Goal: Task Accomplishment & Management: Manage account settings

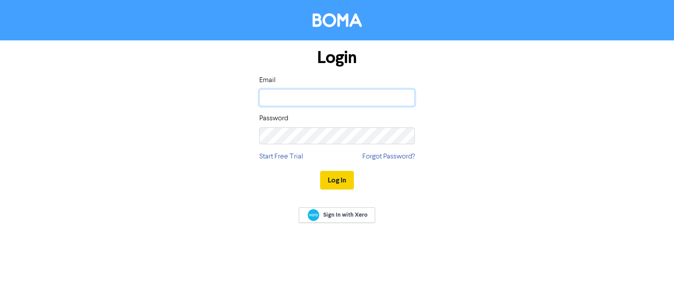
type input "[EMAIL_ADDRESS][DOMAIN_NAME]"
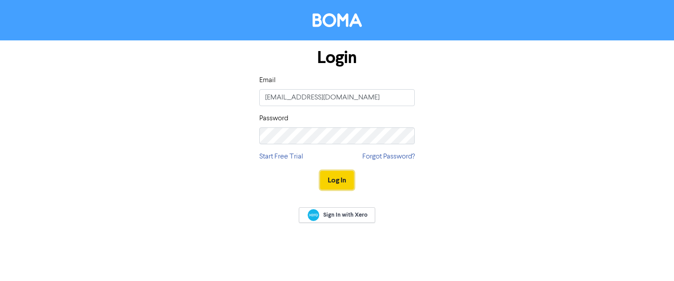
click at [345, 179] on button "Log In" at bounding box center [337, 180] width 34 height 19
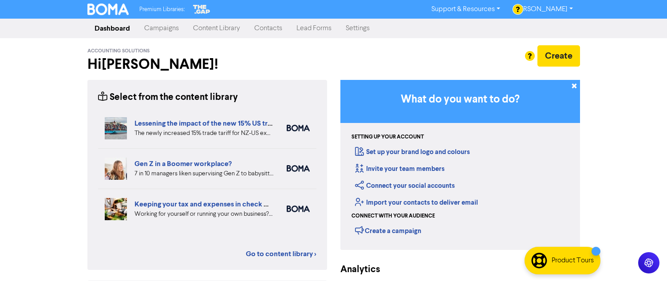
click at [214, 29] on link "Content Library" at bounding box center [216, 29] width 61 height 18
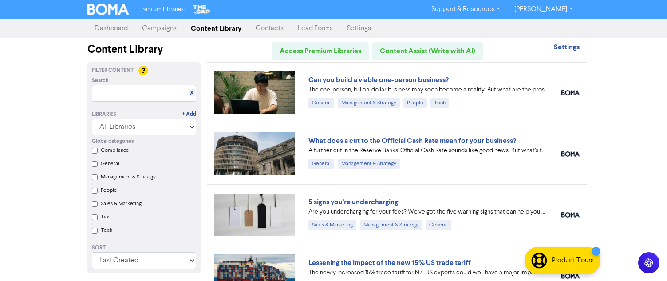
click at [271, 27] on link "Contacts" at bounding box center [270, 29] width 42 height 18
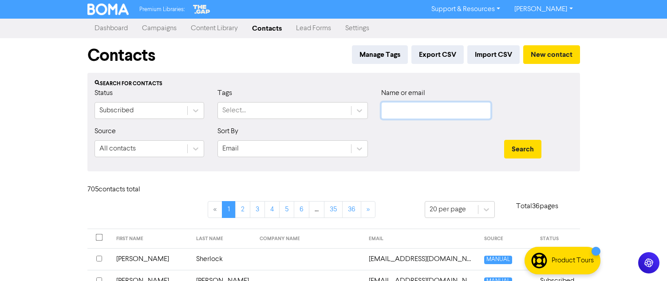
click at [414, 118] on body "Premium Libraries: Support & Resources Video Tutorials FAQ & Guides Marketing E…" at bounding box center [333, 140] width 667 height 281
click at [504, 140] on button "Search" at bounding box center [522, 149] width 37 height 19
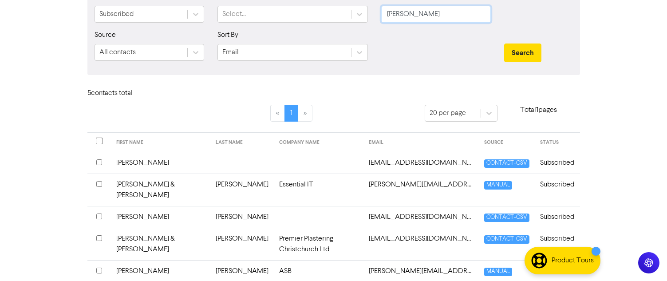
scroll to position [110, 0]
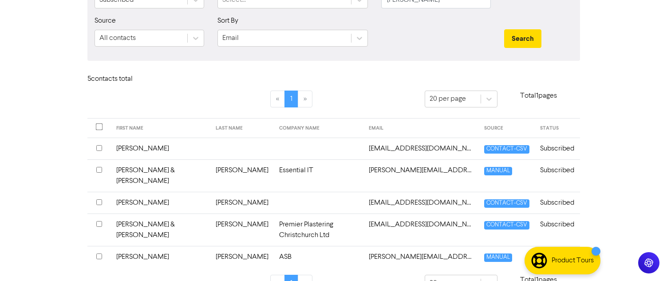
click at [99, 199] on input "checkbox" at bounding box center [99, 202] width 6 height 6
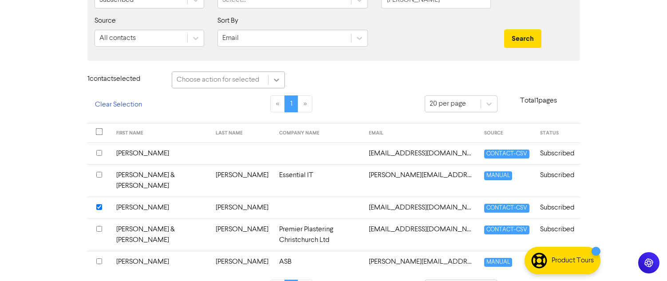
click at [276, 80] on icon at bounding box center [276, 80] width 5 height 3
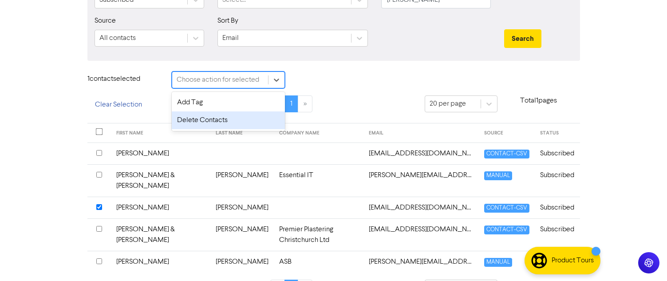
click at [248, 118] on div "Delete Contacts" at bounding box center [228, 120] width 113 height 18
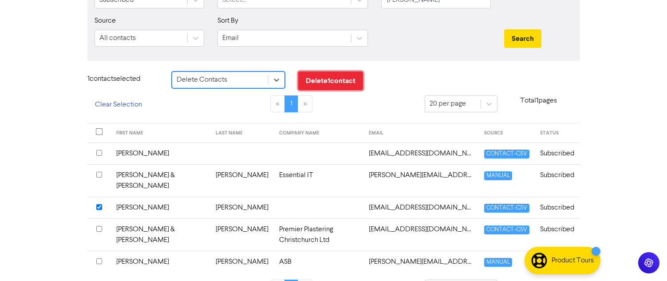
click at [331, 75] on button "Delete 1 contact" at bounding box center [330, 80] width 65 height 19
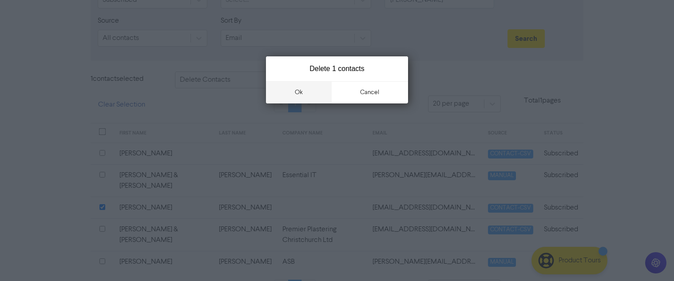
click at [293, 94] on button "ok" at bounding box center [299, 92] width 66 height 22
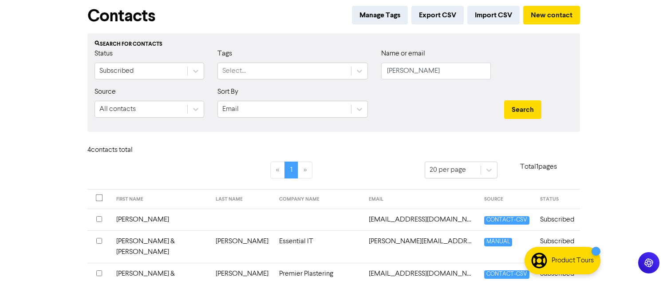
scroll to position [0, 0]
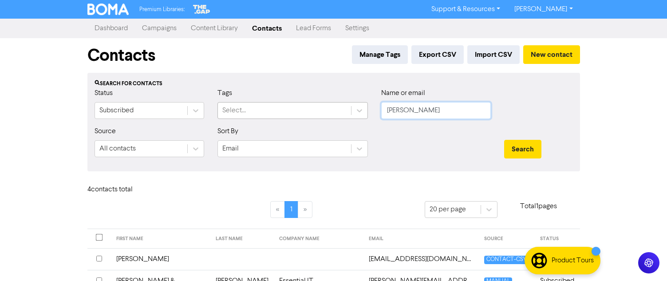
drag, startPoint x: 424, startPoint y: 112, endPoint x: 324, endPoint y: 111, distance: 99.4
click at [325, 111] on div "Status Subscribed Tags Select... Name or email [PERSON_NAME]" at bounding box center [334, 107] width 492 height 38
type input "[PERSON_NAME]"
click at [504, 140] on button "Search" at bounding box center [522, 149] width 37 height 19
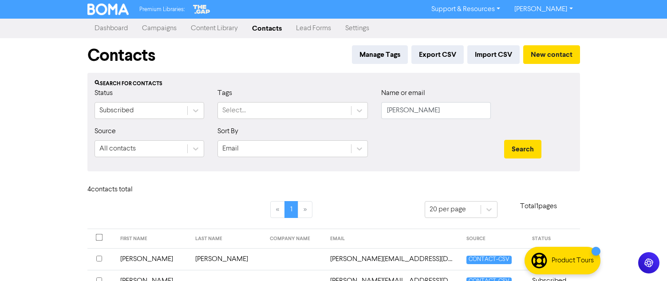
click at [158, 26] on link "Campaigns" at bounding box center [159, 29] width 49 height 18
